Goal: Transaction & Acquisition: Purchase product/service

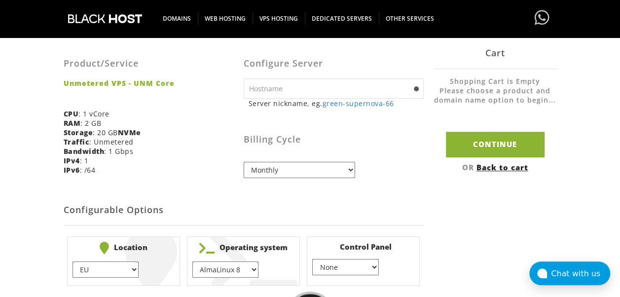
scroll to position [197, 0]
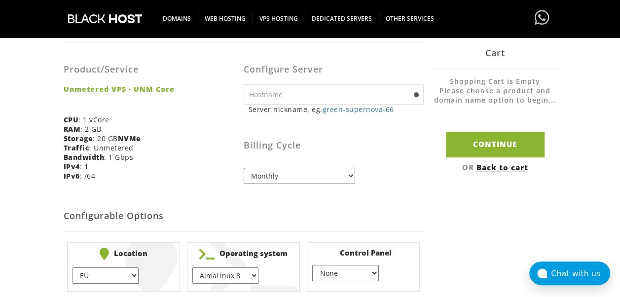
click at [320, 96] on input "text" at bounding box center [334, 94] width 180 height 20
type input "ebyrtmpsrv.xyz"
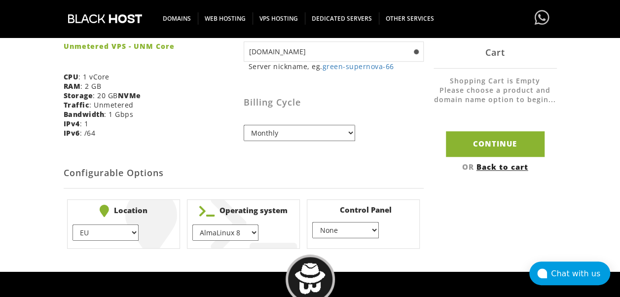
scroll to position [296, 0]
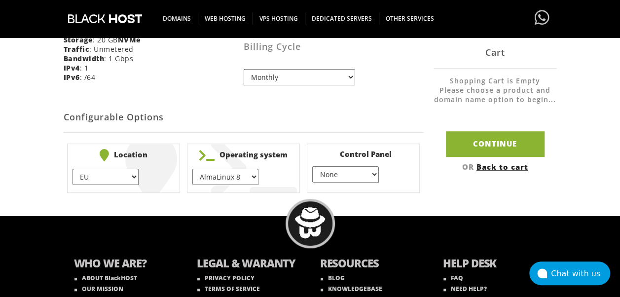
click at [132, 176] on select "EU } USA } London } Amsterdam } Vienna } Chicago }" at bounding box center [106, 177] width 66 height 16
select select "1226"
click at [73, 169] on select "EU } USA } London } Amsterdam } Vienna } Chicago }" at bounding box center [106, 177] width 66 height 16
click at [224, 172] on select "AlmaLinux 8 } AlmaLinux 9 } AlmaLinux 10 } Rocky Linux 8 } Rocky Linux 9 } Cent…" at bounding box center [225, 177] width 66 height 16
select select "1208"
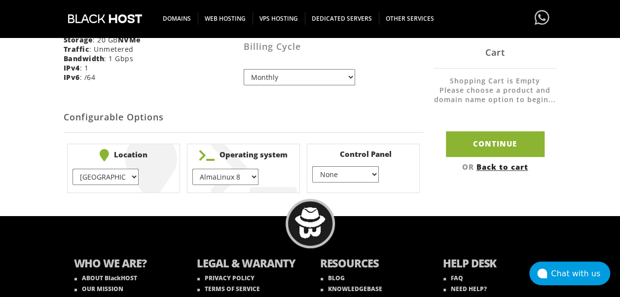
click at [192, 169] on select "AlmaLinux 8 } AlmaLinux 9 } AlmaLinux 10 } Rocky Linux 8 } Rocky Linux 9 } Cent…" at bounding box center [225, 177] width 66 height 16
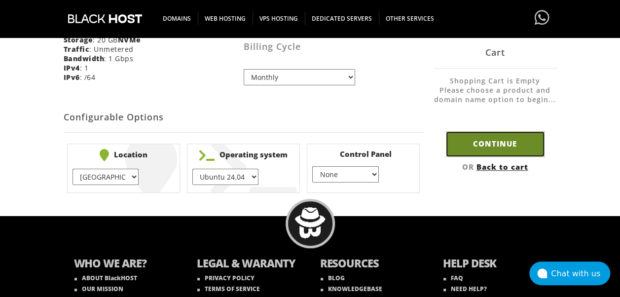
click at [484, 143] on input "Continue" at bounding box center [495, 144] width 99 height 25
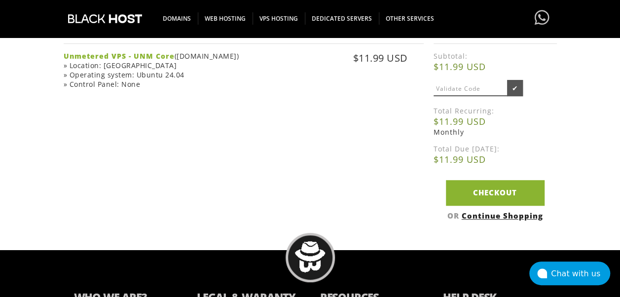
scroll to position [197, 0]
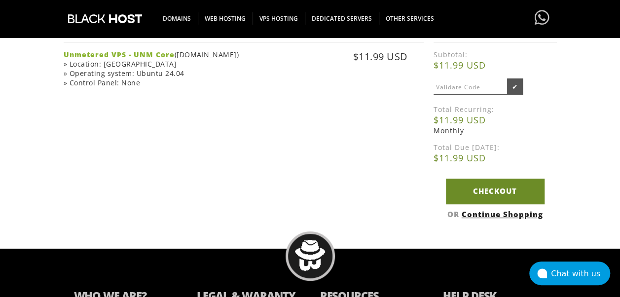
click at [490, 193] on link "Checkout" at bounding box center [495, 191] width 99 height 25
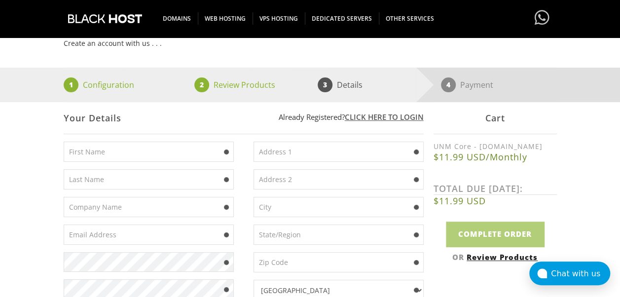
scroll to position [148, 0]
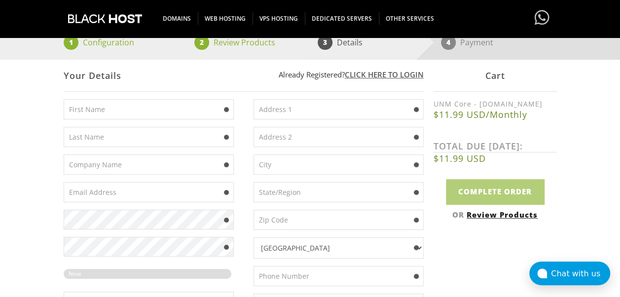
click at [146, 109] on input "text" at bounding box center [149, 109] width 170 height 20
type input "[PERSON_NAME]"
type input "[EMAIL_ADDRESS][DOMAIN_NAME]"
type input "via einaudi l. 20"
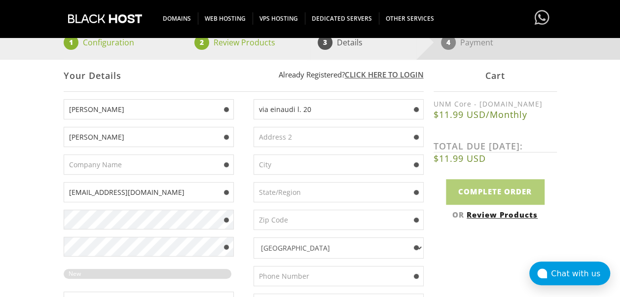
type input "campobasso"
type input "CB"
type input "86100"
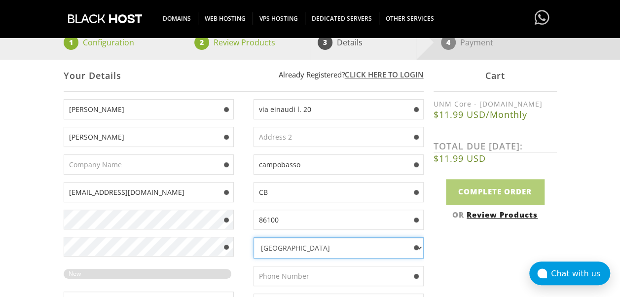
select select "IT"
type input "614403141"
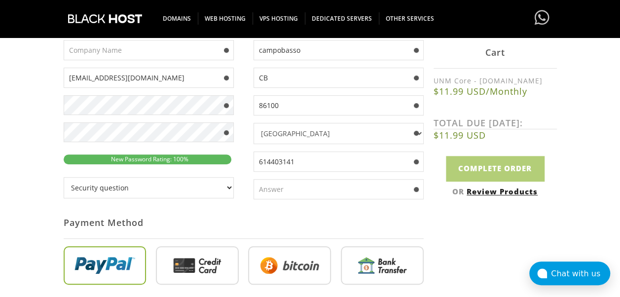
scroll to position [296, 0]
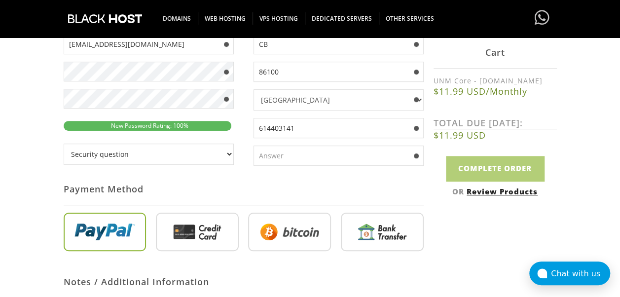
click at [118, 151] on select "Security question What's your favorite color? What is the first name of the per…" at bounding box center [149, 154] width 170 height 21
select select "2"
click at [64, 144] on select "Security question What's your favorite color? What is the first name of the per…" at bounding box center [149, 154] width 170 height 21
click at [294, 151] on input "text" at bounding box center [339, 156] width 170 height 20
type input "[PERSON_NAME]"
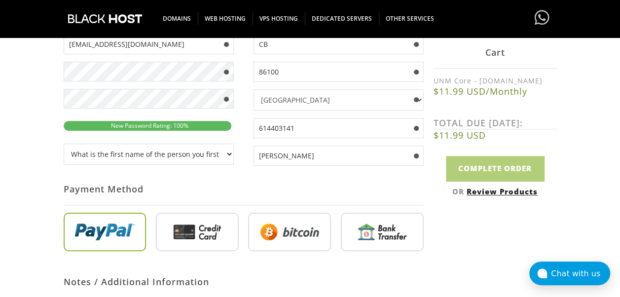
click at [206, 226] on input "radio" at bounding box center [197, 234] width 83 height 38
radio input "true"
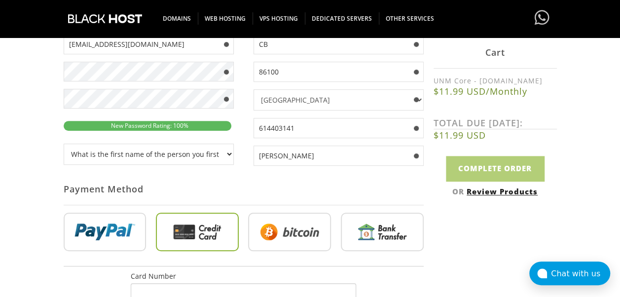
scroll to position [395, 0]
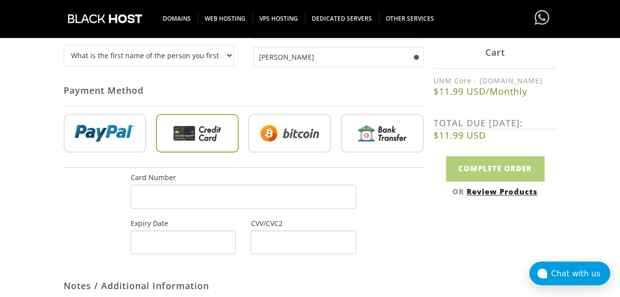
click at [105, 206] on div "Card Number Expiry Date CVV/CVC2" at bounding box center [244, 214] width 360 height 82
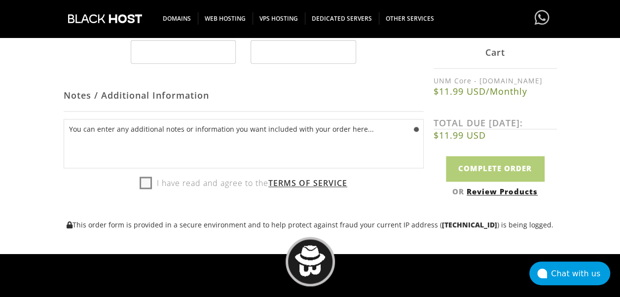
scroll to position [592, 0]
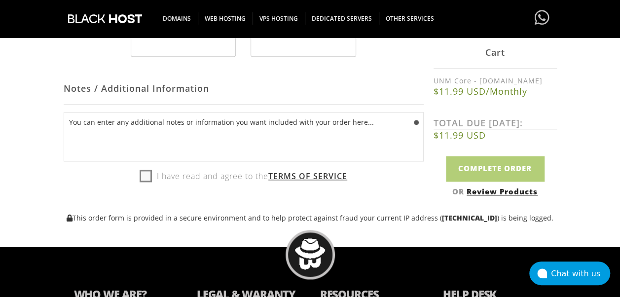
click at [146, 169] on label "I have read and agree to the Terms of Service" at bounding box center [244, 176] width 208 height 15
checkbox input "true"
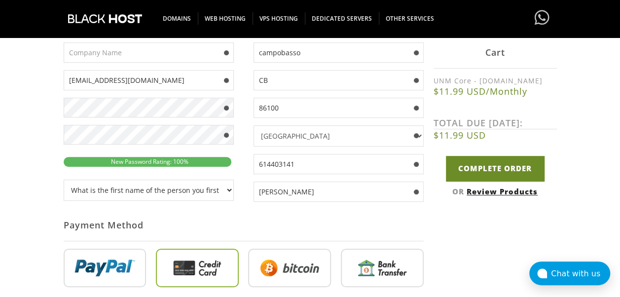
scroll to position [296, 0]
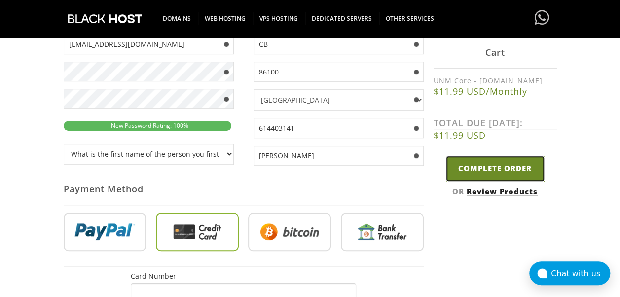
click at [498, 170] on input "Complete Order" at bounding box center [495, 168] width 99 height 25
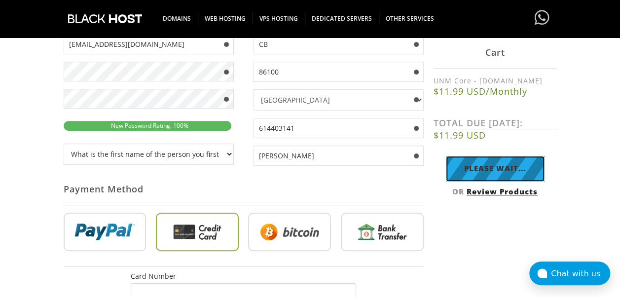
type input "Complete Order"
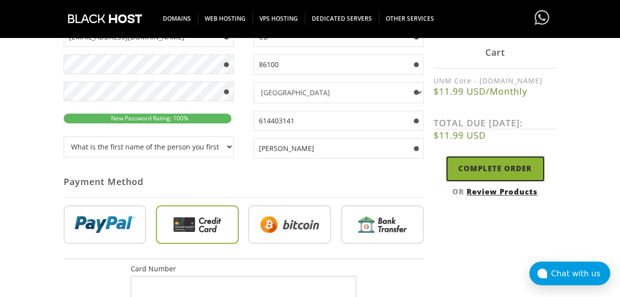
scroll to position [268, 0]
